Goal: Information Seeking & Learning: Learn about a topic

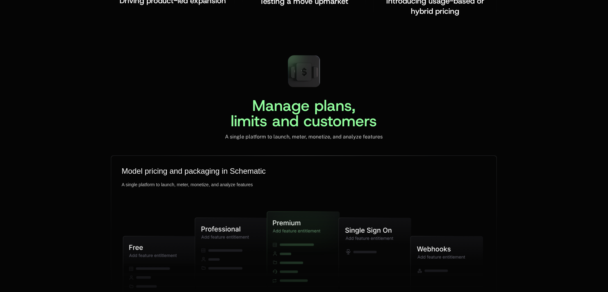
scroll to position [1528, 0]
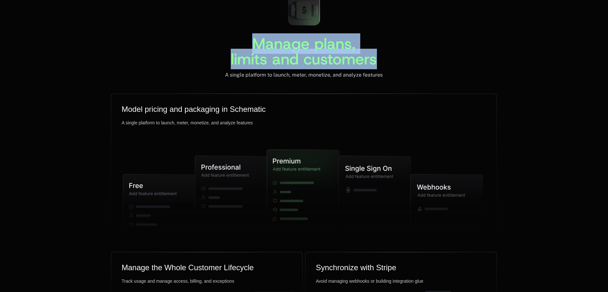
drag, startPoint x: 244, startPoint y: 42, endPoint x: 384, endPoint y: 56, distance: 140.7
click at [384, 56] on div "Manage plans, limits and customers A single platform to launch, meter, monetize…" at bounding box center [304, 33] width 386 height 90
click at [379, 67] on div "Manage plans, limits and customers A single platform to launch, meter, monetize…" at bounding box center [304, 33] width 386 height 90
drag, startPoint x: 254, startPoint y: 52, endPoint x: 364, endPoint y: 77, distance: 112.7
click at [364, 77] on div "Manage plans, limits and customers A single platform to launch, meter, monetize…" at bounding box center [304, 33] width 386 height 90
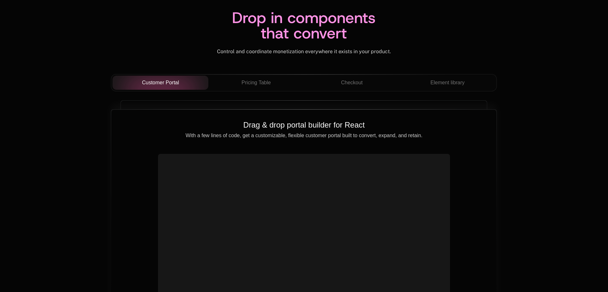
scroll to position [2250, 0]
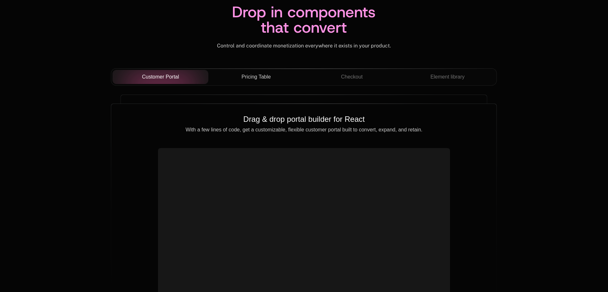
click at [256, 77] on span "Pricing Table" at bounding box center [256, 77] width 29 height 8
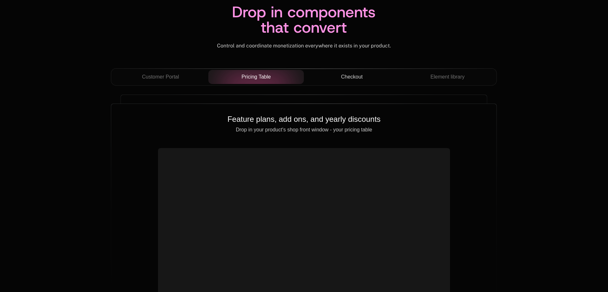
click at [348, 78] on span "Checkout" at bounding box center [352, 77] width 22 height 8
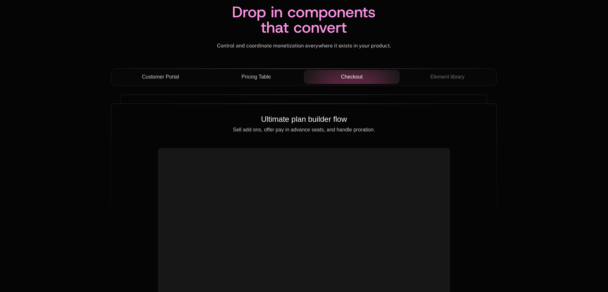
click at [168, 80] on span "Customer Portal" at bounding box center [160, 77] width 37 height 8
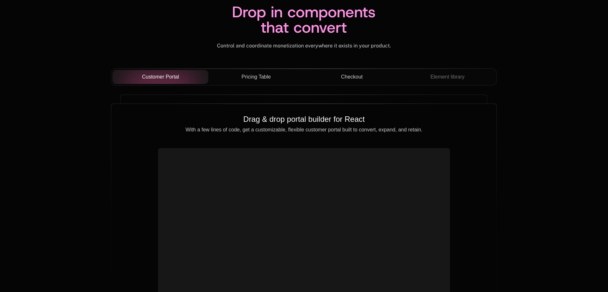
click at [341, 78] on span "Checkout" at bounding box center [352, 77] width 22 height 8
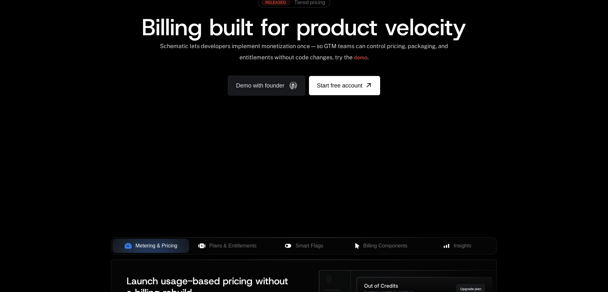
scroll to position [0, 0]
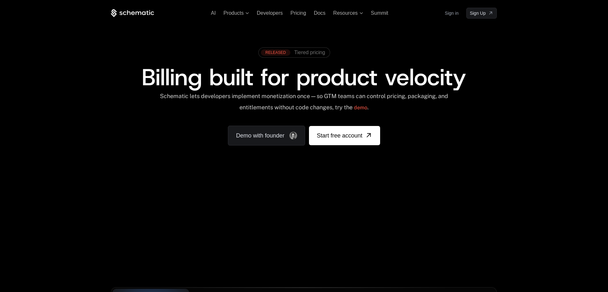
click at [332, 83] on span "Billing built for product velocity" at bounding box center [304, 77] width 324 height 31
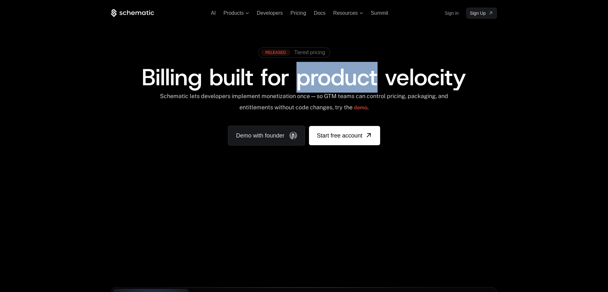
click at [404, 75] on span "Billing built for product velocity" at bounding box center [304, 77] width 324 height 31
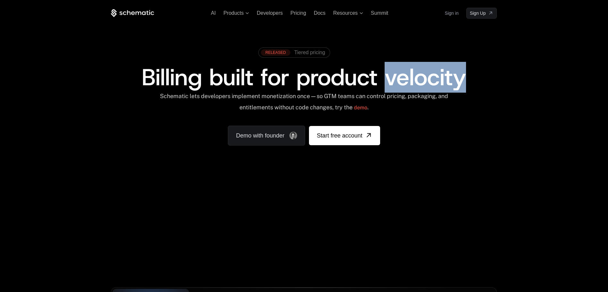
click at [404, 75] on span "Billing built for product velocity" at bounding box center [304, 77] width 324 height 31
click at [297, 81] on span "Billing built for product velocity" at bounding box center [304, 77] width 324 height 31
click at [310, 55] on span "Tiered pricing" at bounding box center [309, 53] width 31 height 6
